Goal: Task Accomplishment & Management: Use online tool/utility

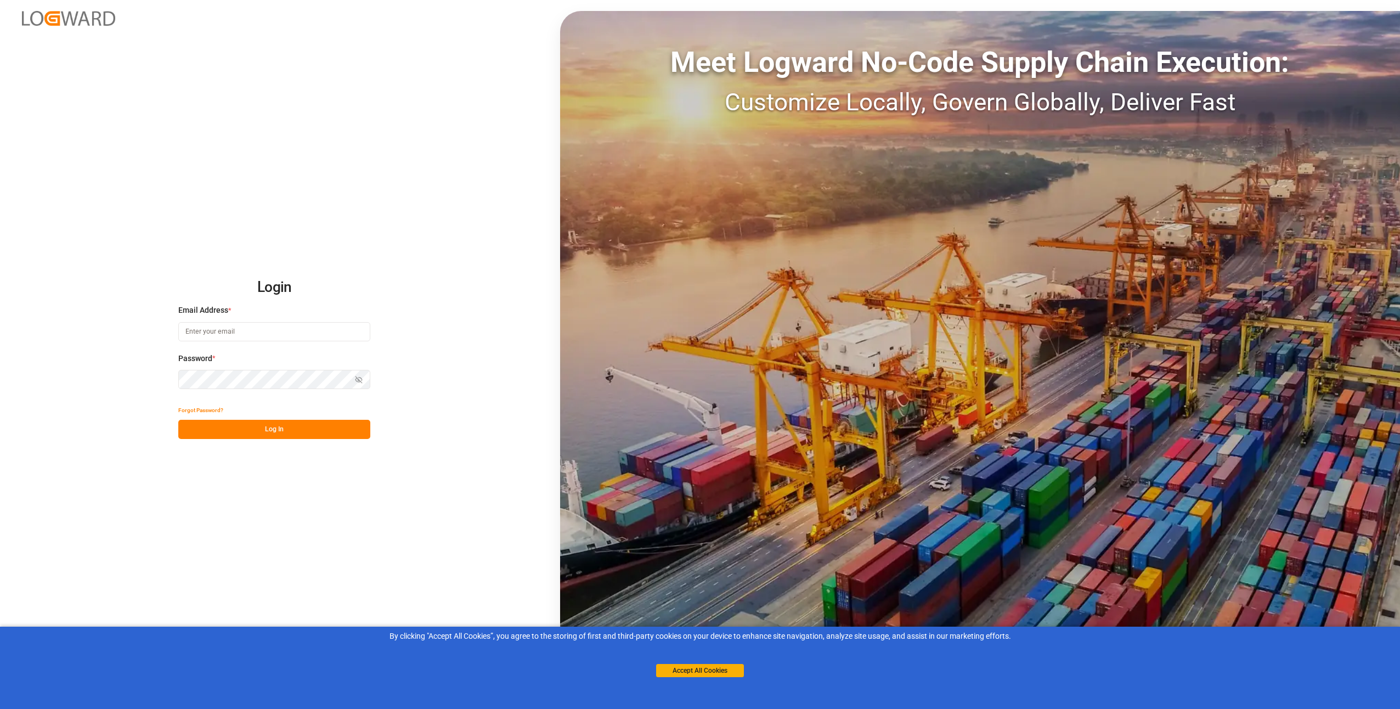
click at [273, 334] on input at bounding box center [274, 331] width 192 height 19
type input "[EMAIL_ADDRESS][DOMAIN_NAME]"
click at [235, 433] on button "Log In" at bounding box center [274, 429] width 192 height 19
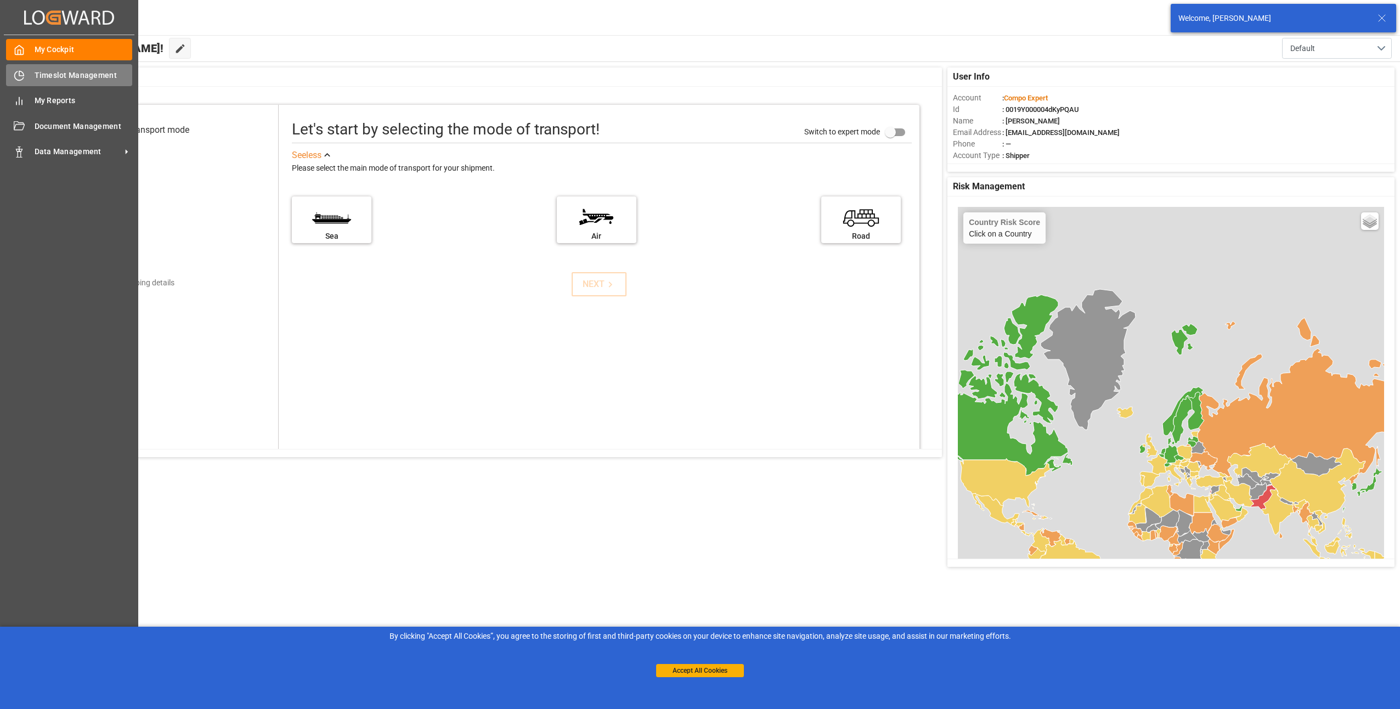
click at [55, 81] on div "Timeslot Management Timeslot Management" at bounding box center [69, 74] width 126 height 21
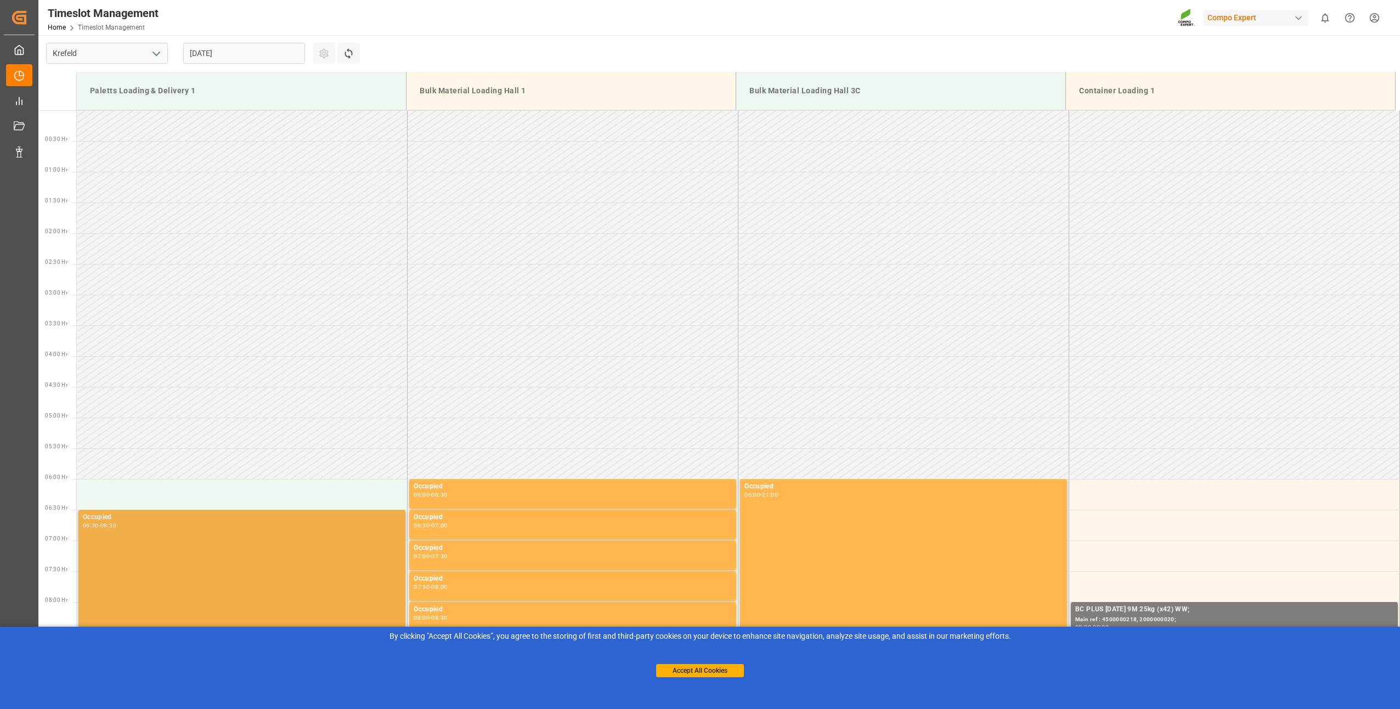
scroll to position [423, 0]
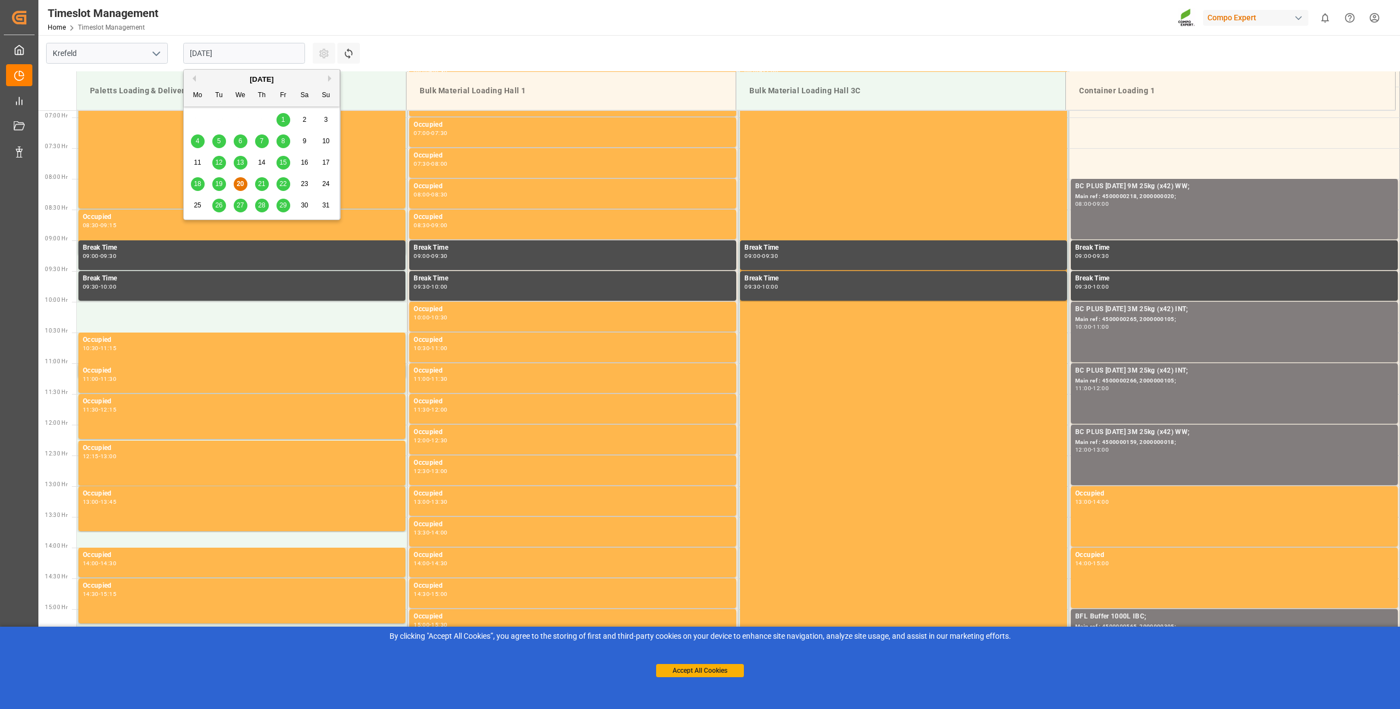
click at [204, 54] on input "[DATE]" at bounding box center [244, 53] width 122 height 21
click at [221, 207] on span "26" at bounding box center [218, 205] width 7 height 8
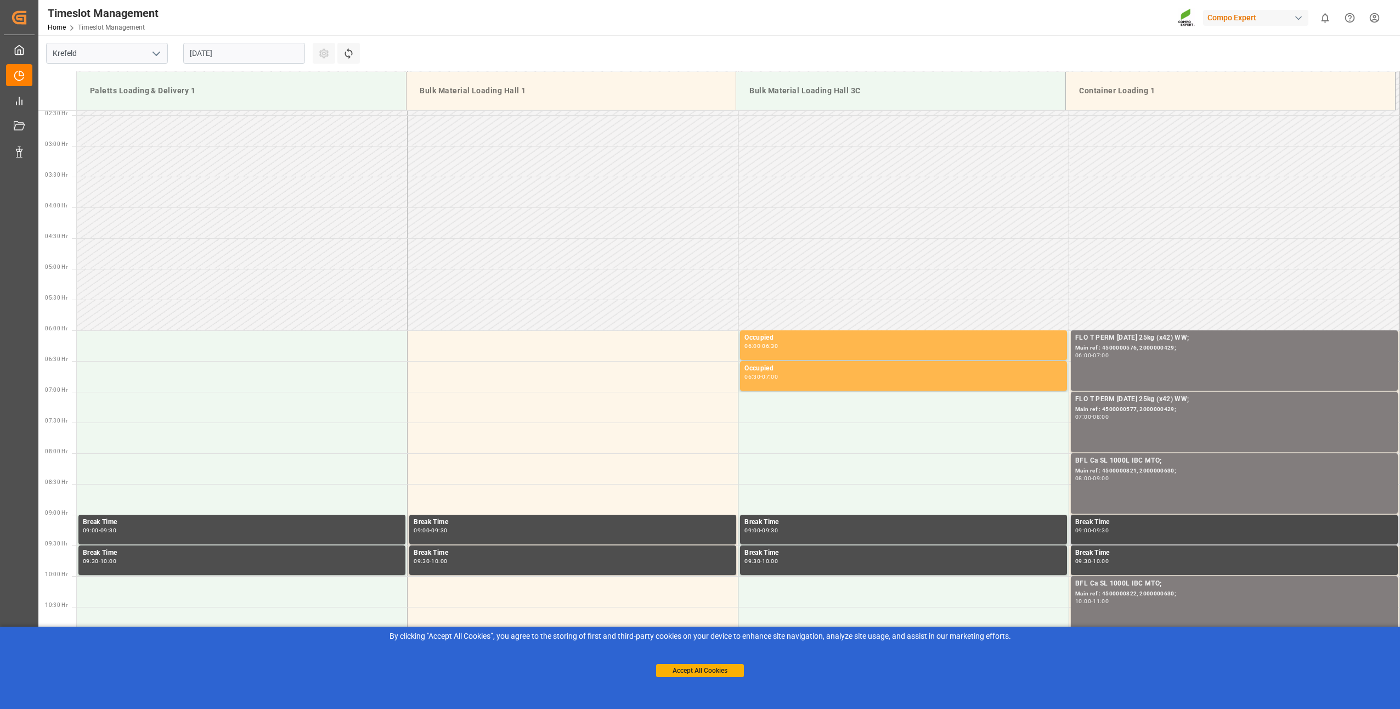
scroll to position [368, 0]
